Goal: Task Accomplishment & Management: Use online tool/utility

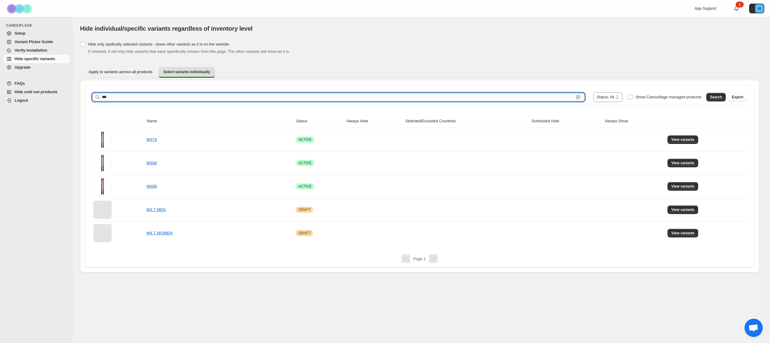
click at [115, 99] on input "***" at bounding box center [338, 97] width 472 height 8
type input "****"
click at [716, 97] on span "Search" at bounding box center [716, 97] width 12 height 5
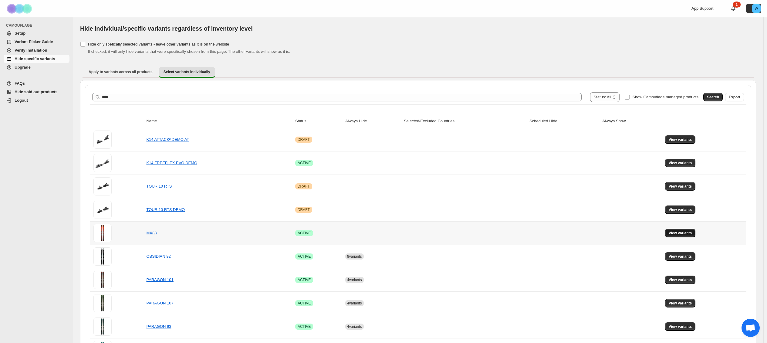
click at [675, 230] on button "View variants" at bounding box center [680, 233] width 31 height 8
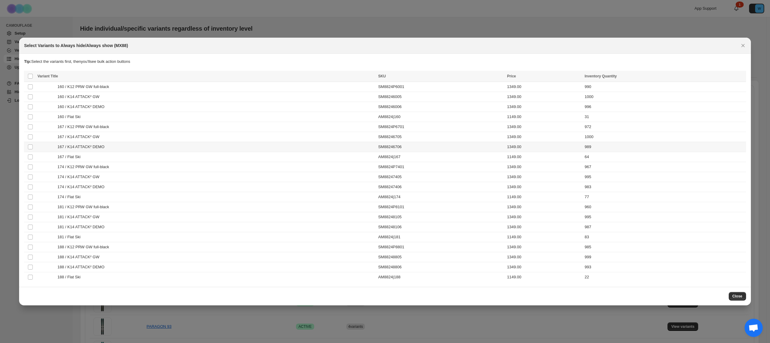
click at [35, 147] on td "Select product variant" at bounding box center [30, 147] width 12 height 10
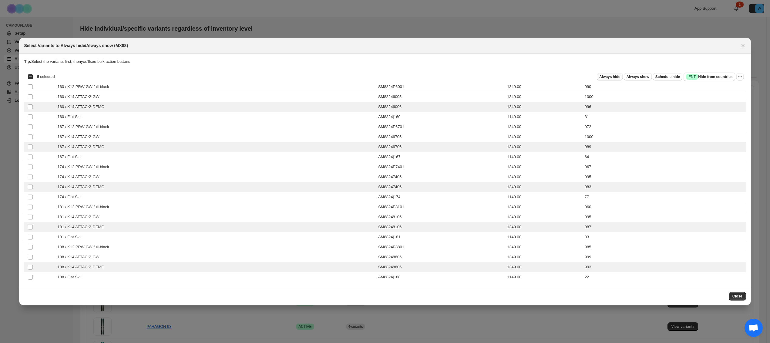
click at [607, 77] on span "Always hide" at bounding box center [610, 76] width 21 height 5
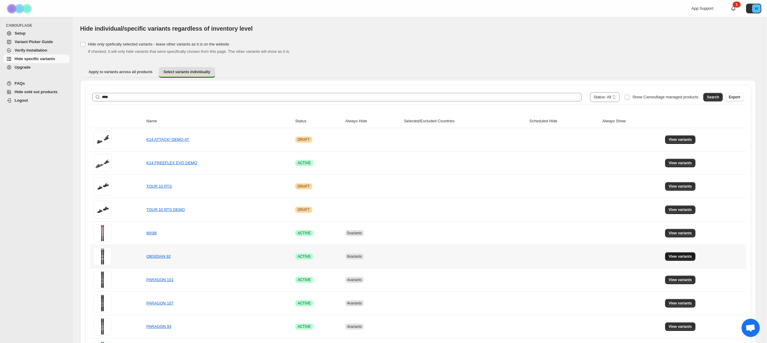
click at [688, 256] on span "View variants" at bounding box center [680, 256] width 23 height 5
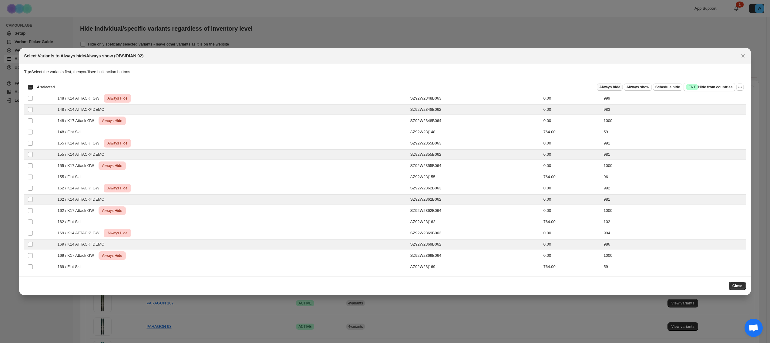
click at [601, 87] on span "Always hide" at bounding box center [610, 87] width 21 height 5
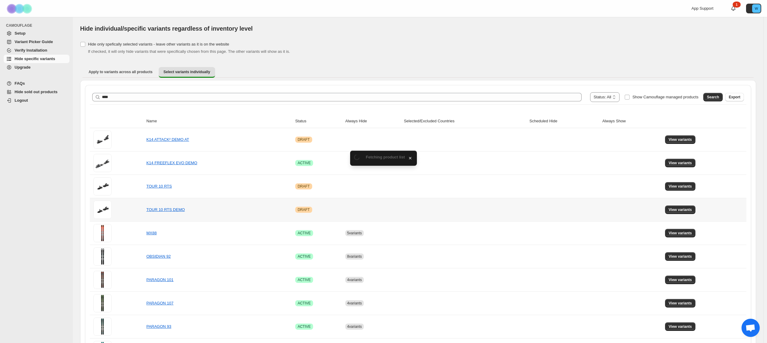
scroll to position [23, 0]
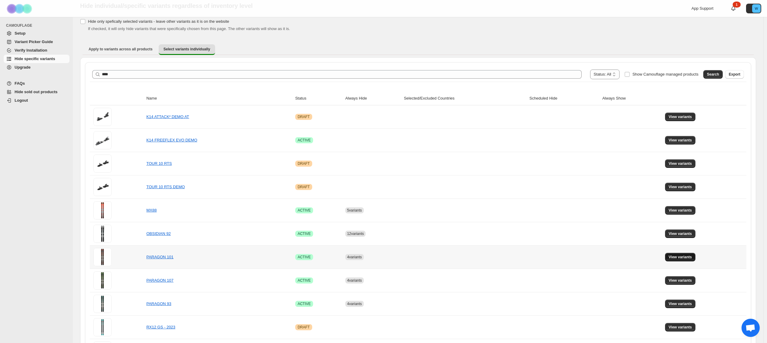
click at [692, 258] on span "View variants" at bounding box center [680, 257] width 23 height 5
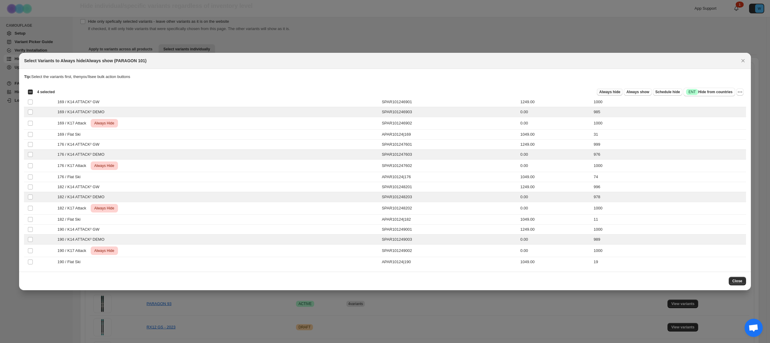
click at [600, 91] on span "Always hide" at bounding box center [610, 92] width 21 height 5
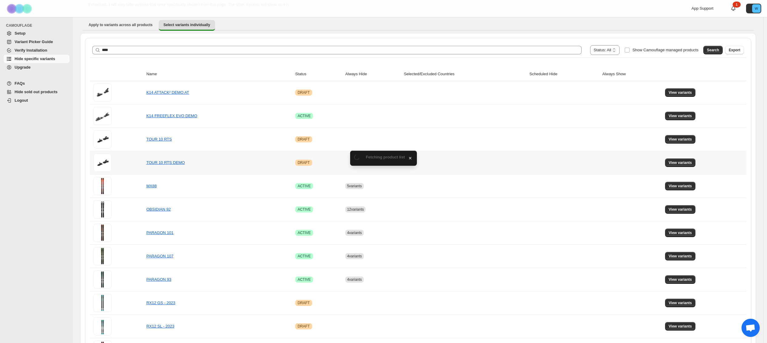
scroll to position [69, 0]
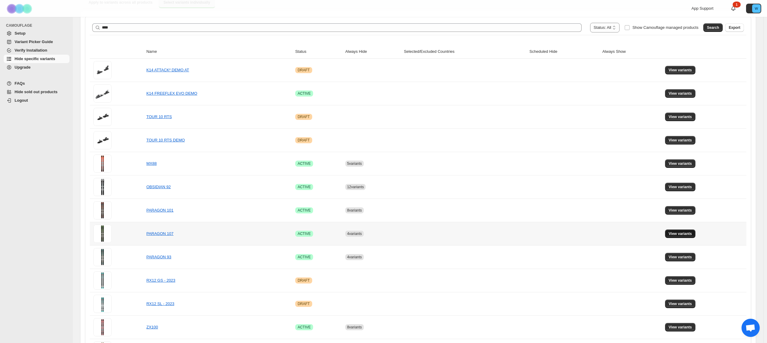
click at [681, 232] on span "View variants" at bounding box center [680, 233] width 23 height 5
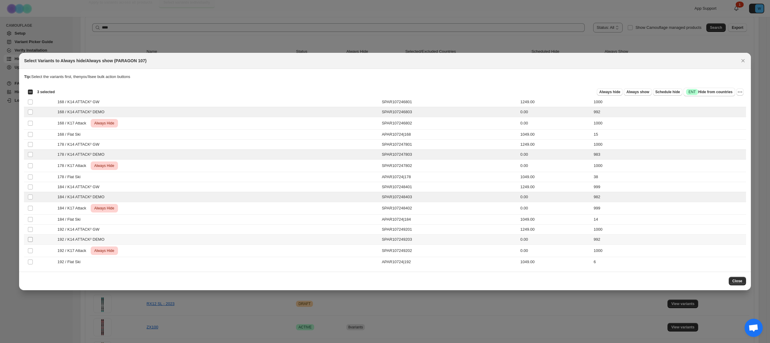
click at [27, 239] on td "Select product variant" at bounding box center [30, 240] width 12 height 10
click at [615, 91] on span "Always hide" at bounding box center [610, 92] width 21 height 5
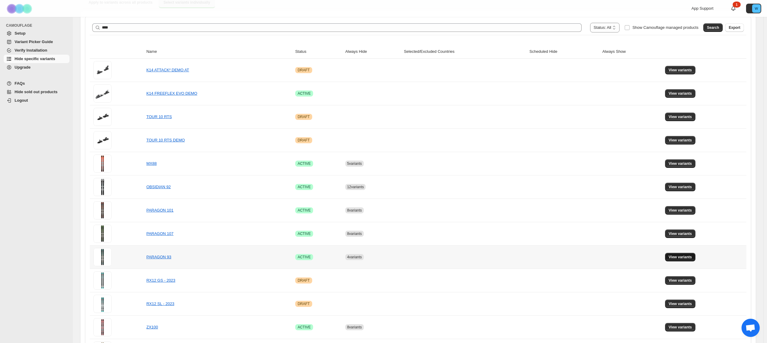
click at [681, 255] on span "View variants" at bounding box center [680, 257] width 23 height 5
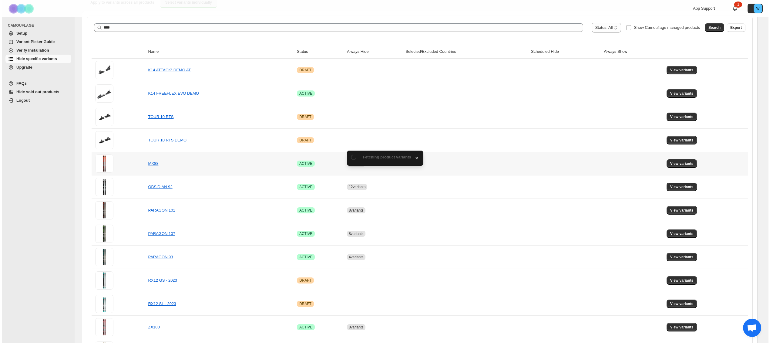
scroll to position [0, 0]
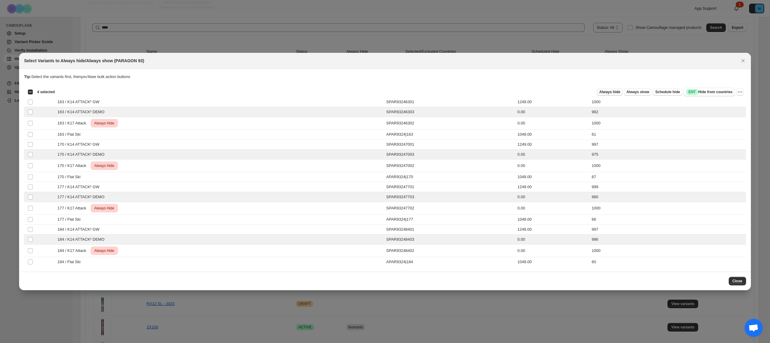
click at [604, 88] on button "Always hide" at bounding box center [610, 91] width 26 height 7
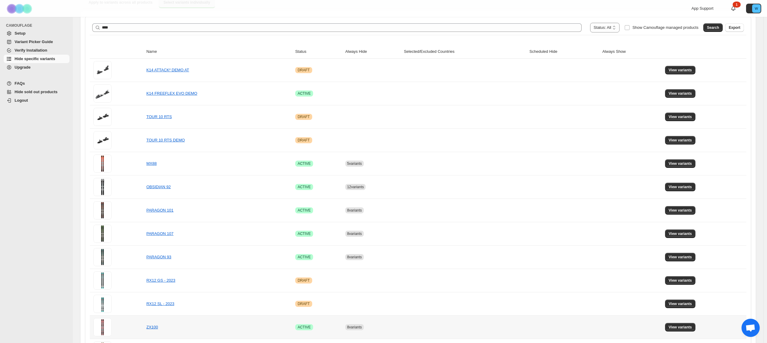
scroll to position [140, 0]
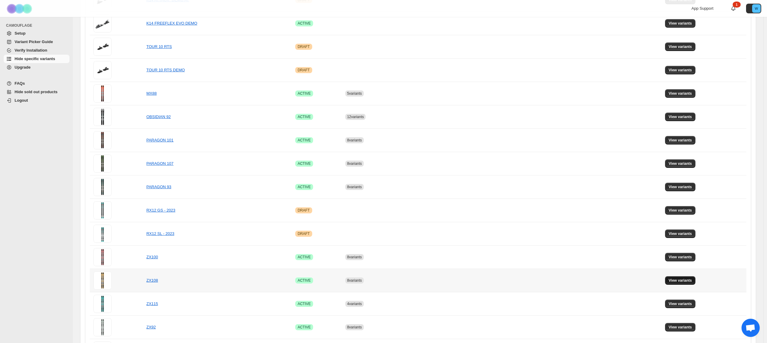
click at [692, 279] on span "View variants" at bounding box center [680, 280] width 23 height 5
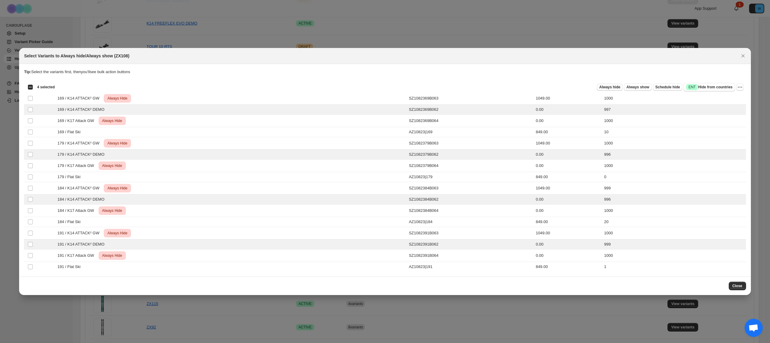
click at [606, 87] on span "Always hide" at bounding box center [610, 87] width 21 height 5
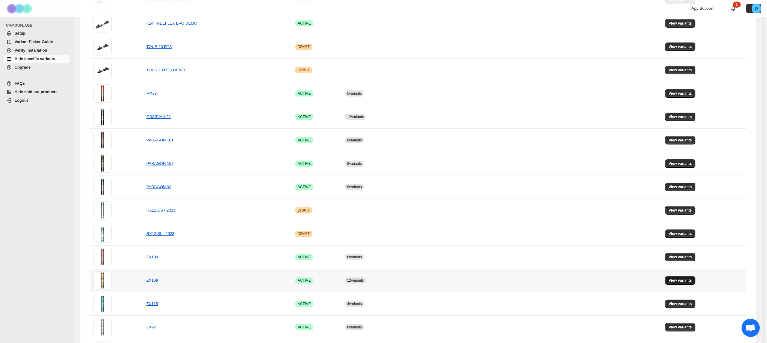
click at [679, 278] on button "View variants" at bounding box center [680, 280] width 31 height 8
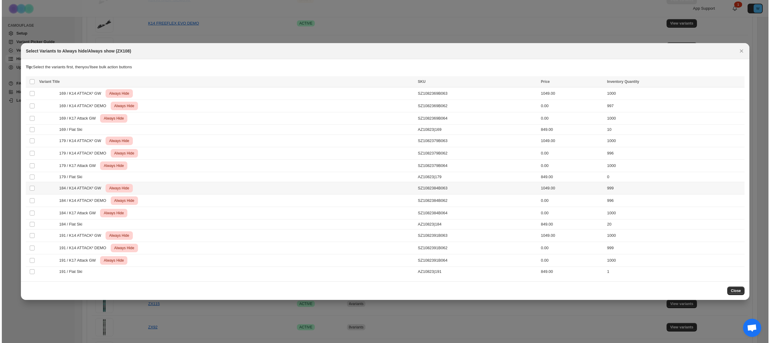
scroll to position [0, 0]
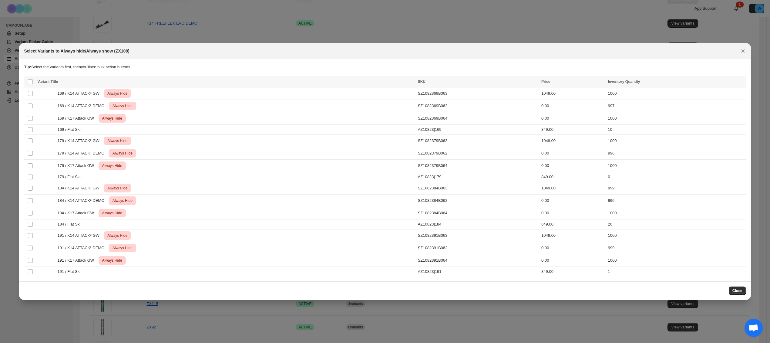
drag, startPoint x: 746, startPoint y: 50, endPoint x: 742, endPoint y: 52, distance: 3.7
click at [746, 50] on icon "Close" at bounding box center [743, 51] width 6 height 6
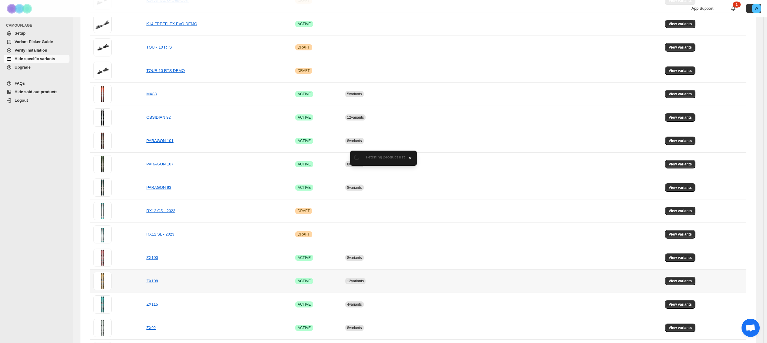
scroll to position [140, 0]
click at [692, 301] on button "View variants" at bounding box center [680, 303] width 31 height 8
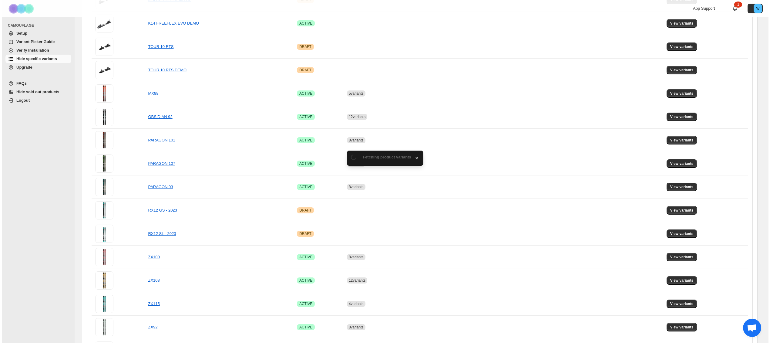
scroll to position [0, 0]
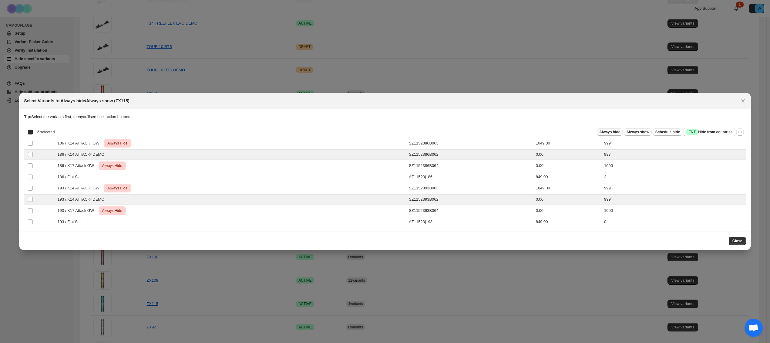
click at [608, 131] on span "Always hide" at bounding box center [610, 132] width 21 height 5
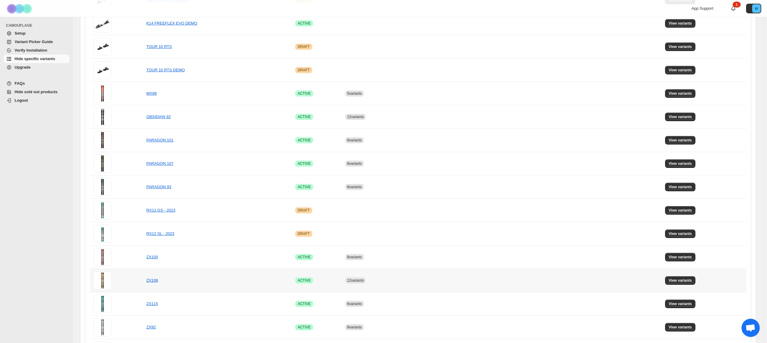
scroll to position [154, 0]
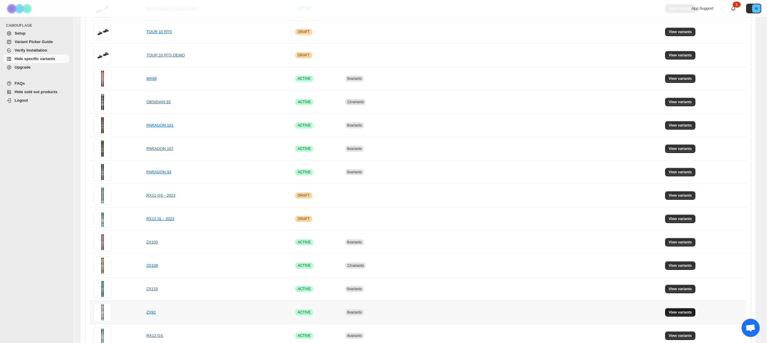
click at [678, 309] on button "View variants" at bounding box center [680, 312] width 31 height 8
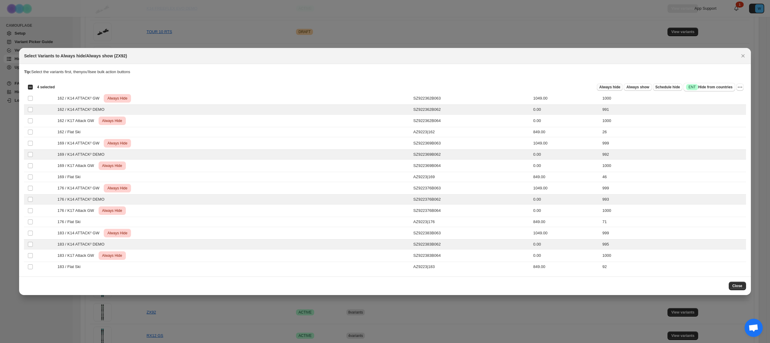
click at [606, 87] on span "Always hide" at bounding box center [610, 87] width 21 height 5
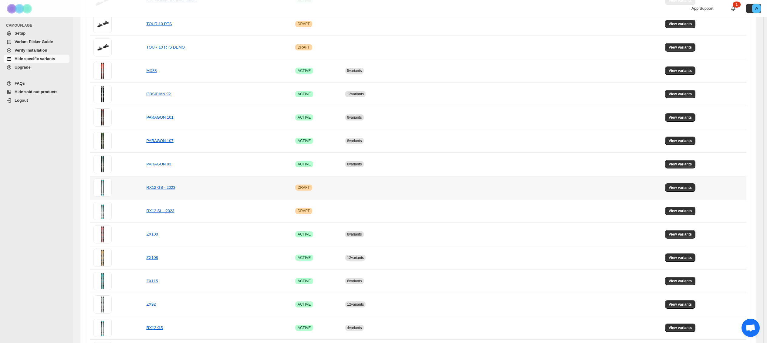
scroll to position [170, 0]
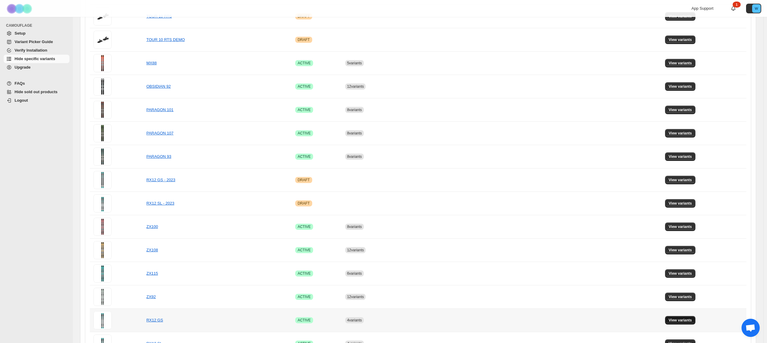
click at [683, 318] on span "View variants" at bounding box center [680, 320] width 23 height 5
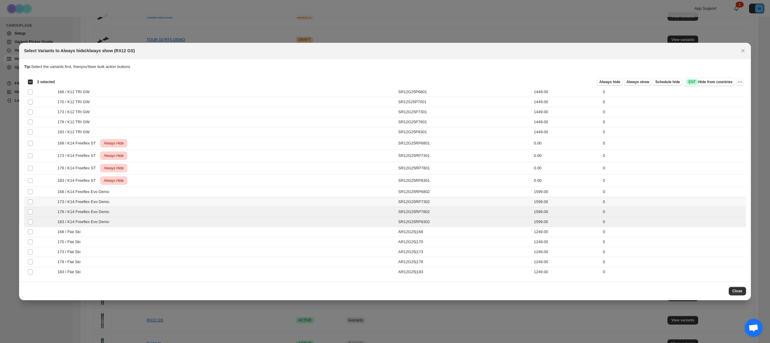
click at [29, 198] on td "Select product variant" at bounding box center [30, 202] width 12 height 10
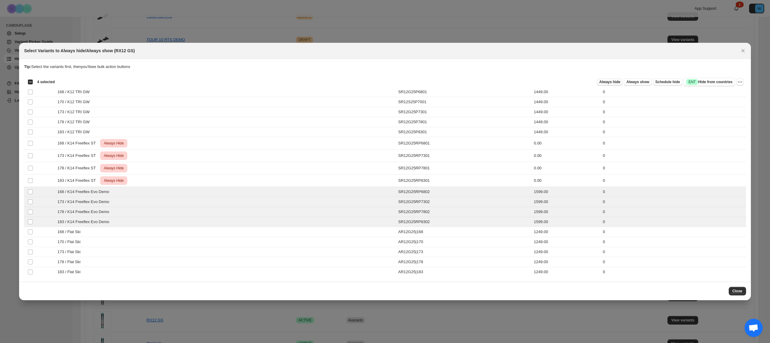
click at [600, 83] on span "Always hide" at bounding box center [610, 81] width 21 height 5
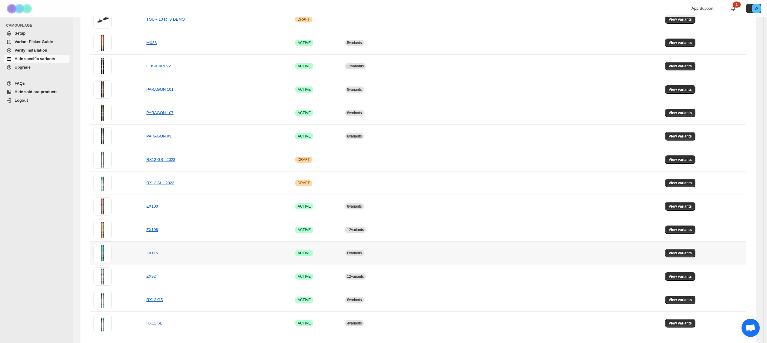
scroll to position [210, 0]
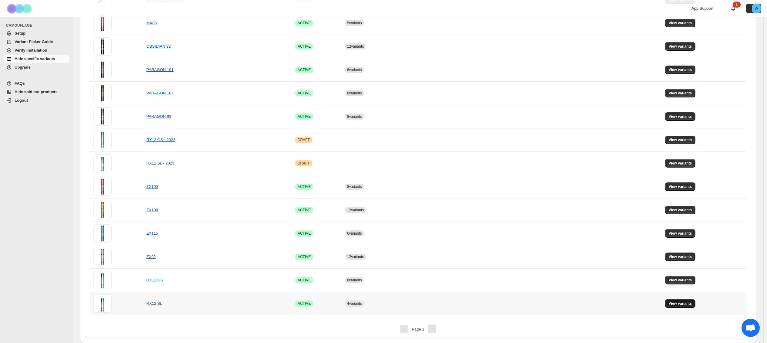
click at [688, 303] on span "View variants" at bounding box center [680, 303] width 23 height 5
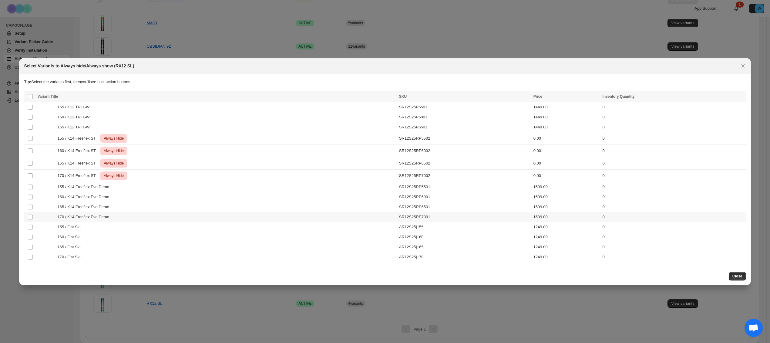
click at [26, 216] on td "Select product variant" at bounding box center [30, 217] width 12 height 10
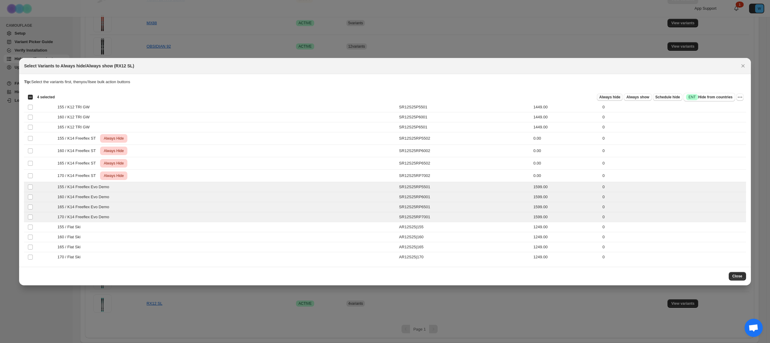
click at [601, 96] on span "Always hide" at bounding box center [610, 97] width 21 height 5
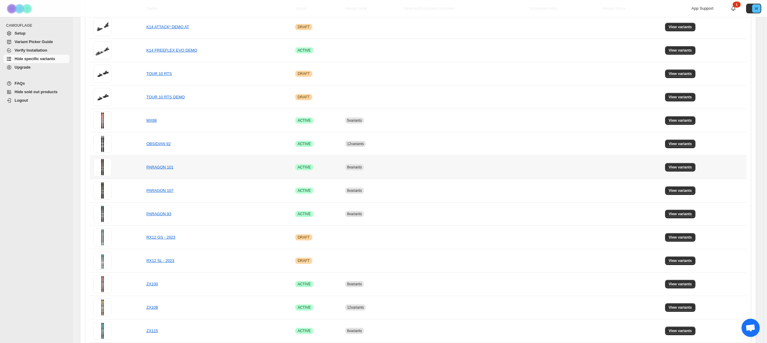
scroll to position [6, 0]
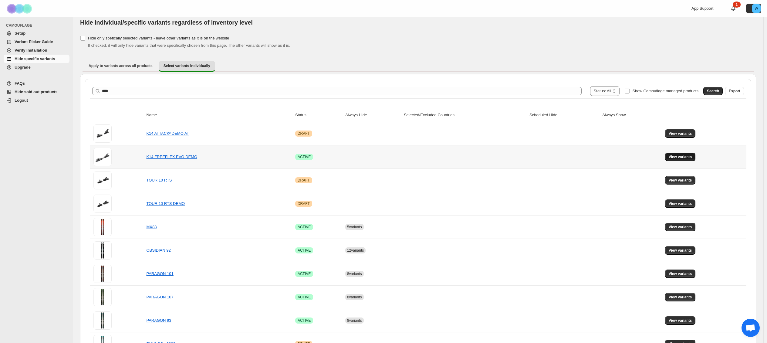
click at [676, 159] on span "View variants" at bounding box center [680, 156] width 23 height 5
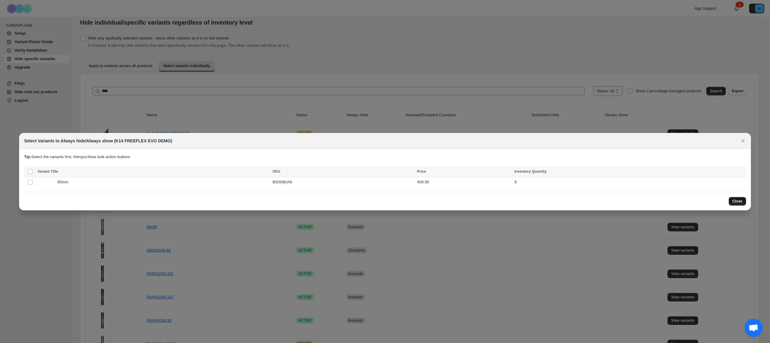
click at [741, 199] on span "Close" at bounding box center [738, 201] width 10 height 5
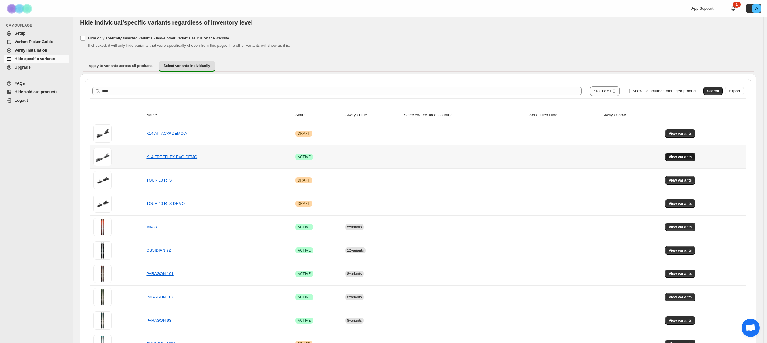
click at [685, 157] on span "View variants" at bounding box center [680, 156] width 23 height 5
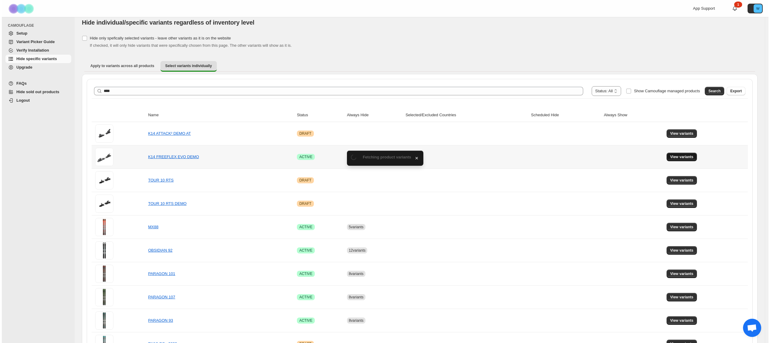
scroll to position [0, 0]
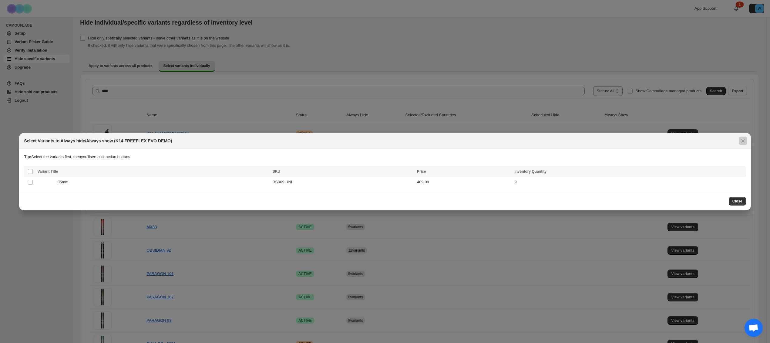
click at [553, 232] on div at bounding box center [385, 171] width 770 height 343
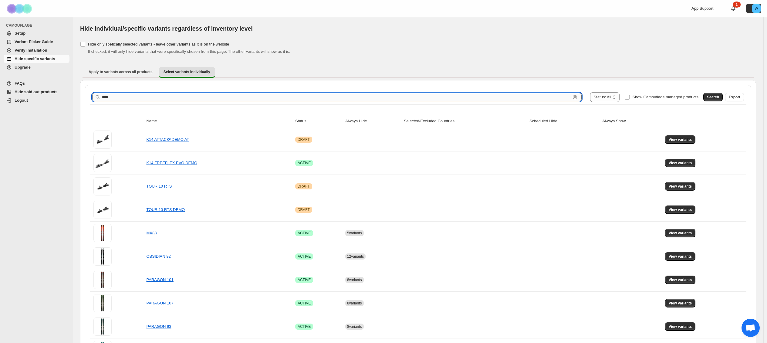
click at [163, 94] on input "****" at bounding box center [336, 97] width 469 height 8
click at [163, 95] on input "****" at bounding box center [336, 97] width 469 height 8
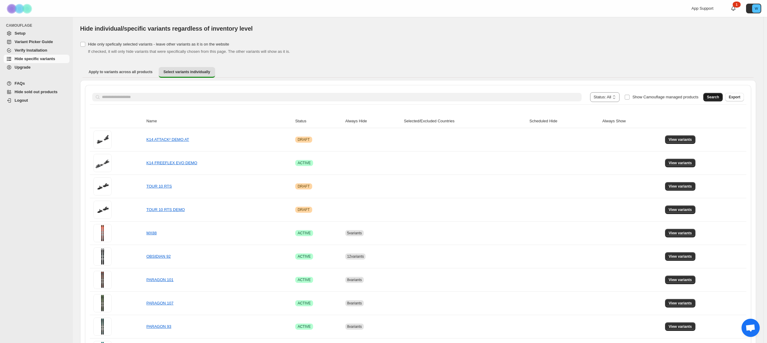
click at [714, 96] on span "Search" at bounding box center [713, 97] width 12 height 5
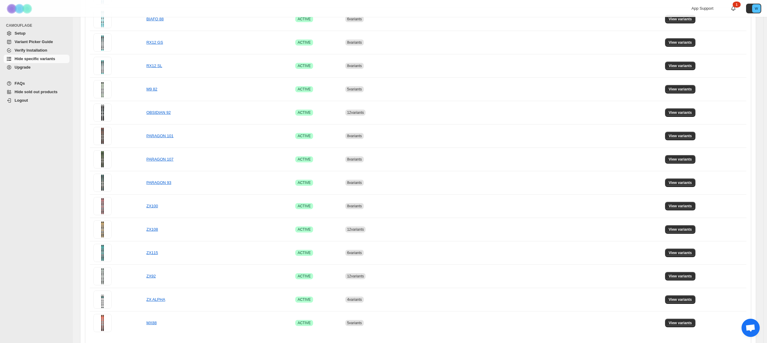
scroll to position [257, 0]
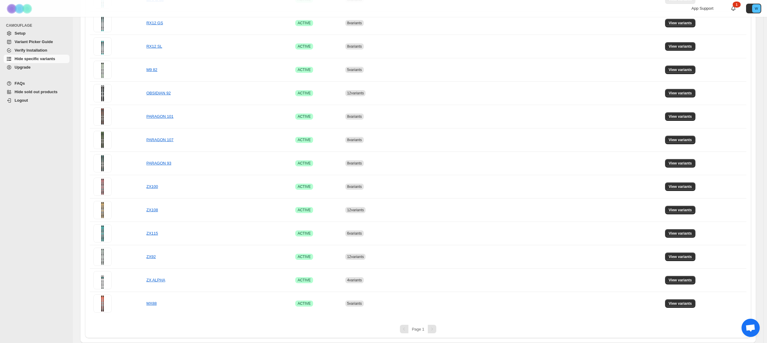
click at [435, 330] on div "Pagination" at bounding box center [432, 329] width 8 height 8
click at [408, 332] on div "Pagination" at bounding box center [404, 329] width 8 height 8
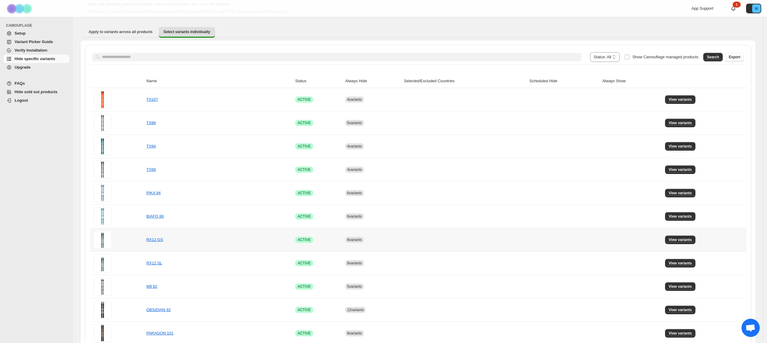
scroll to position [0, 0]
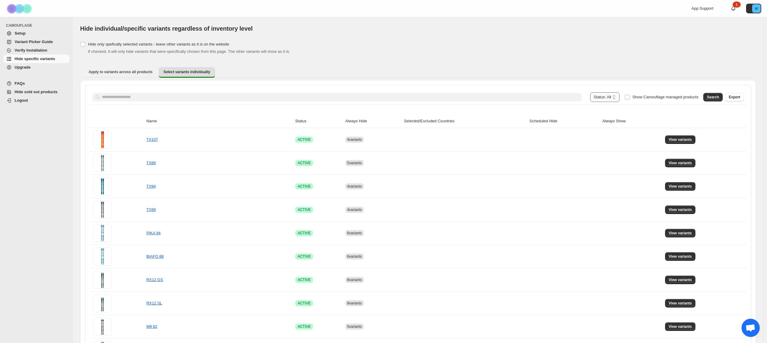
click at [608, 99] on select "**********" at bounding box center [605, 97] width 30 height 10
click at [626, 94] on label "Show Camouflage managed products" at bounding box center [661, 97] width 74 height 10
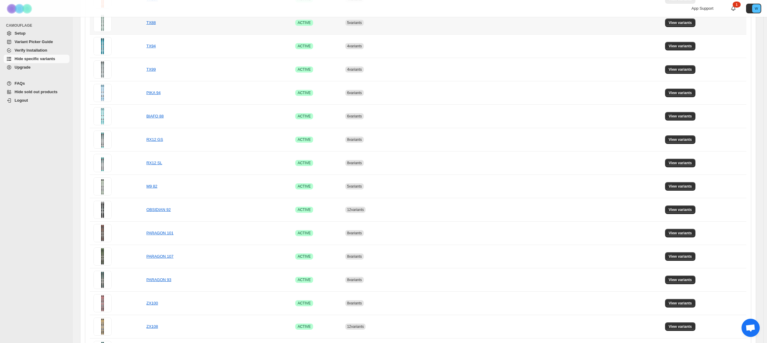
scroll to position [216, 0]
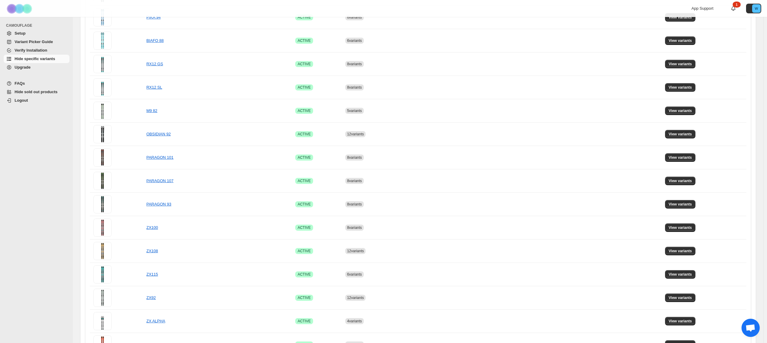
click at [20, 67] on span "Upgrade" at bounding box center [23, 67] width 16 height 5
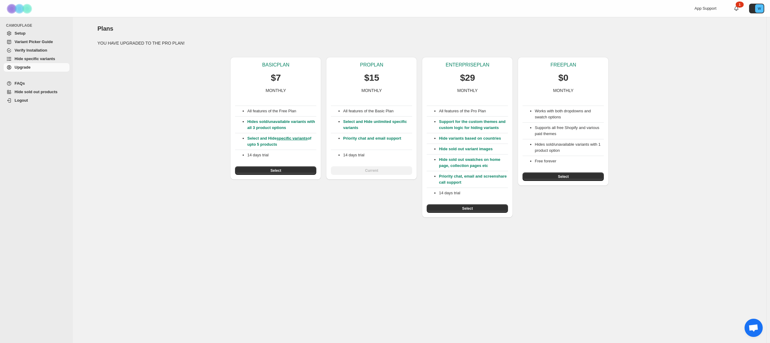
click at [26, 90] on span "Hide sold out products" at bounding box center [36, 92] width 43 height 5
